Goal: Task Accomplishment & Management: Manage account settings

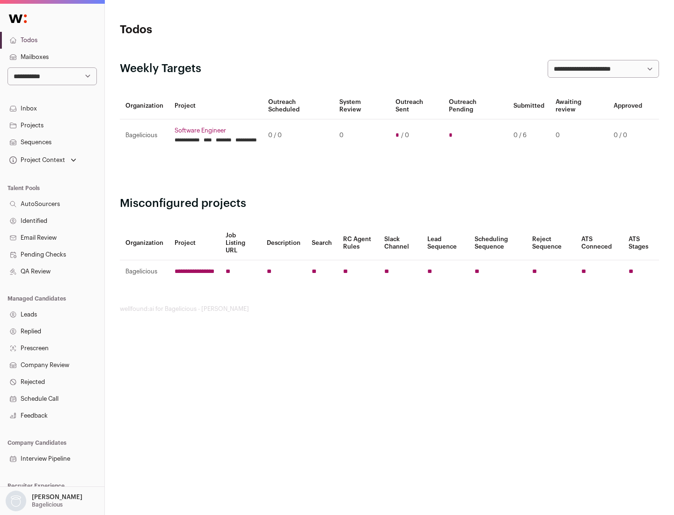
click at [52, 125] on link "Projects" at bounding box center [52, 125] width 104 height 17
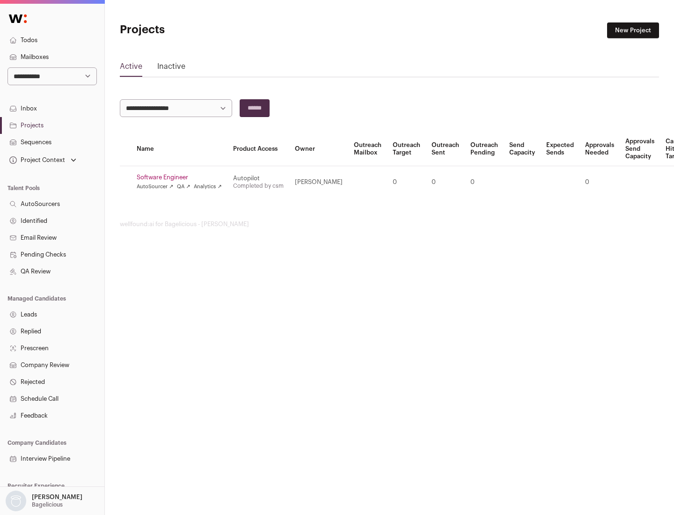
click at [182, 177] on link "Software Engineer" at bounding box center [179, 177] width 85 height 7
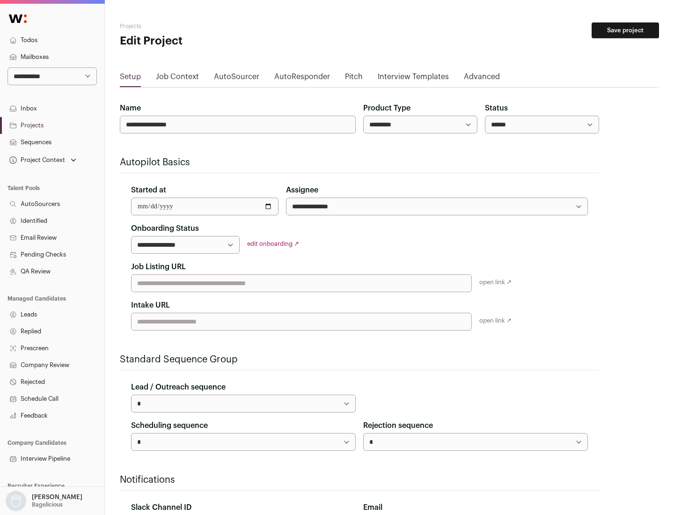
click at [625, 30] on button "Save project" at bounding box center [624, 30] width 67 height 16
